Goal: Information Seeking & Learning: Learn about a topic

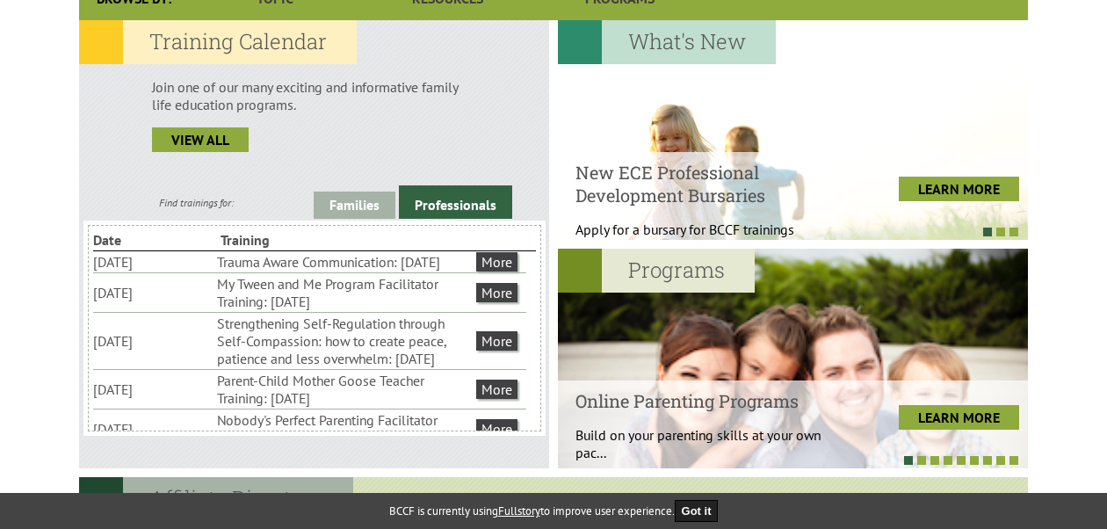
scroll to position [489, 0]
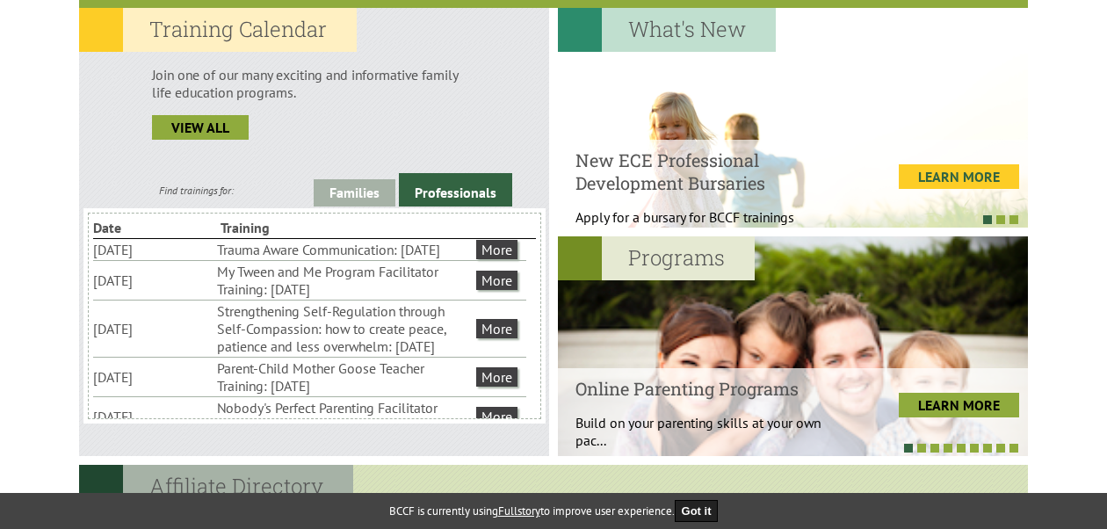
click at [935, 173] on link "LEARN MORE" at bounding box center [959, 176] width 120 height 25
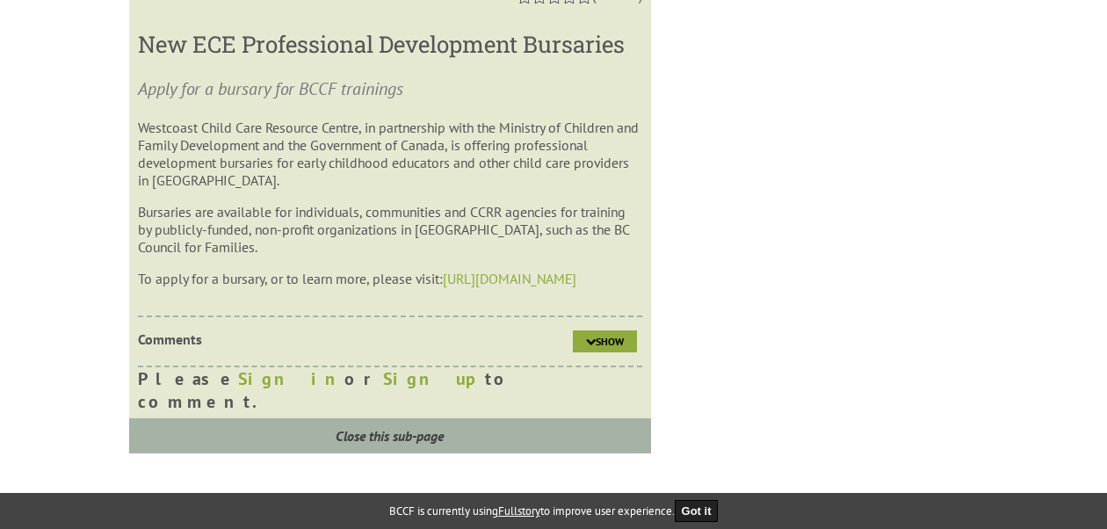
scroll to position [1390, 0]
click at [599, 347] on span "Show" at bounding box center [610, 340] width 28 height 13
click at [472, 286] on link "https://eceprodbursary.org" at bounding box center [510, 278] width 134 height 18
